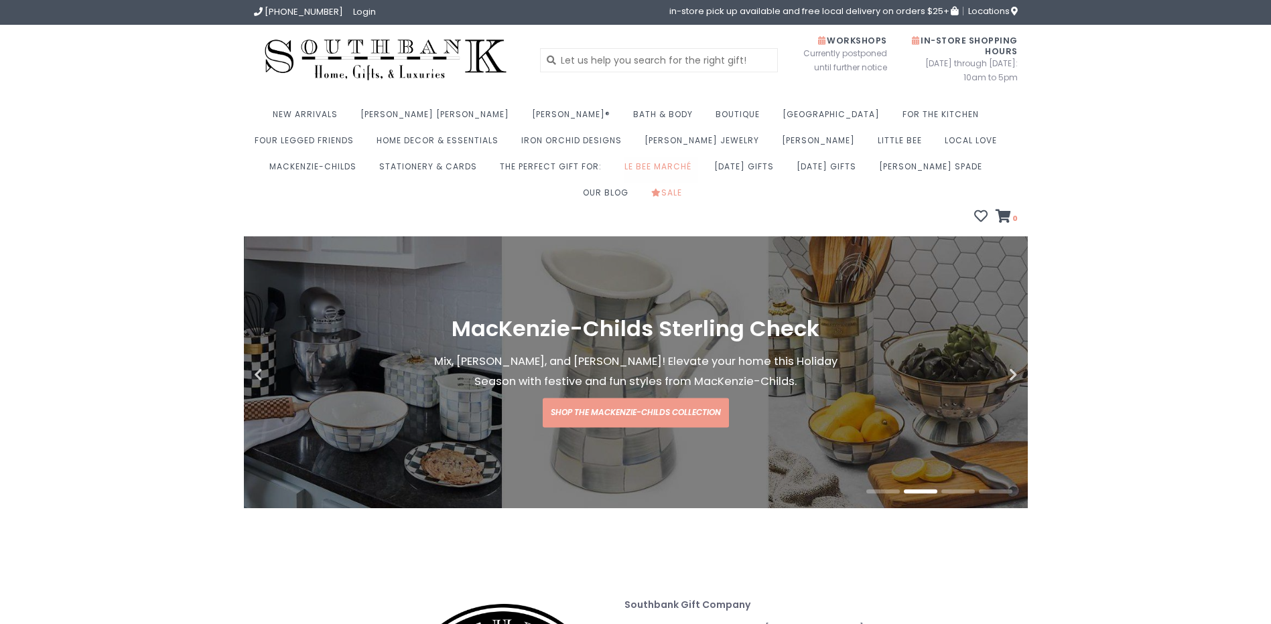
click at [624, 166] on link "Le Bee Marché" at bounding box center [661, 170] width 74 height 26
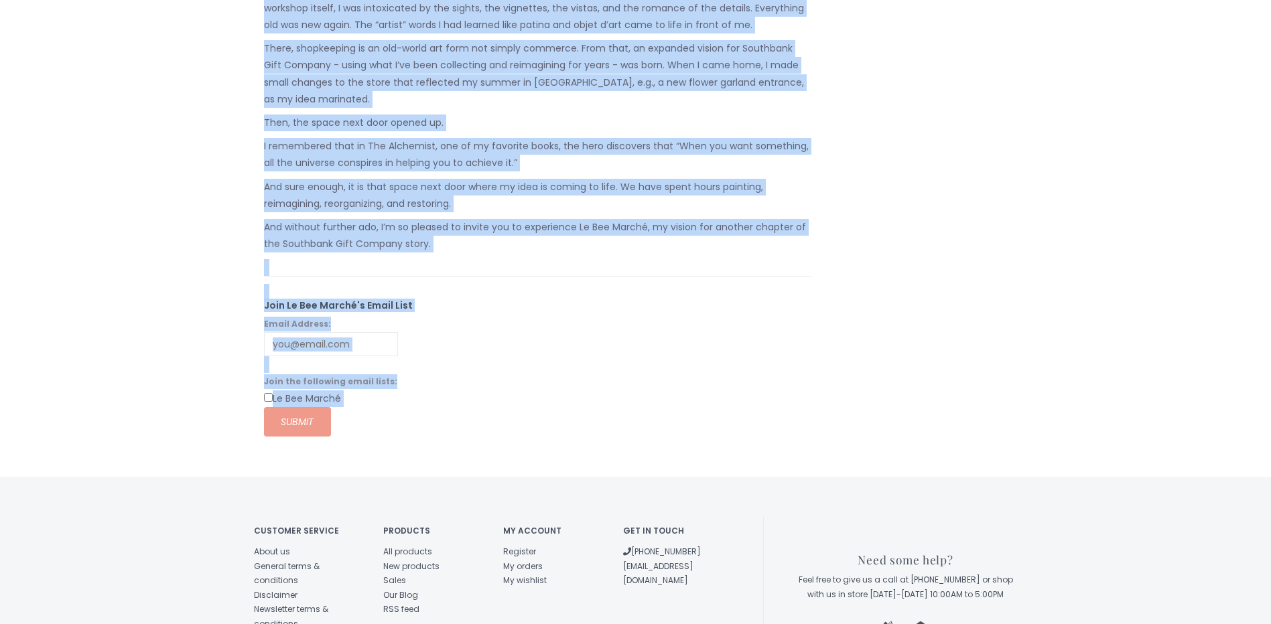
scroll to position [1155, 0]
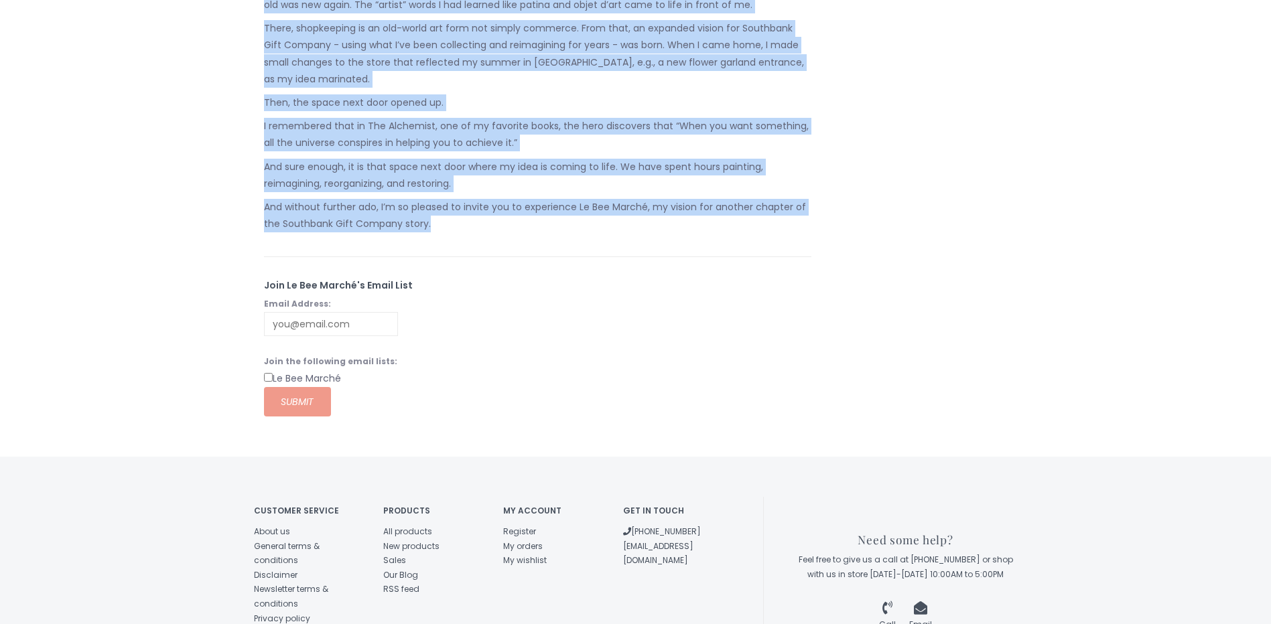
drag, startPoint x: 262, startPoint y: 109, endPoint x: 633, endPoint y: 169, distance: 376.0
copy div "Our Story: Le Bee Marché is the work of my life. A culmination of all my favori…"
